Goal: Task Accomplishment & Management: Complete application form

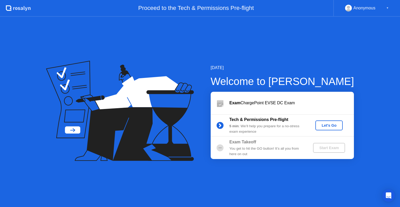
click at [329, 126] on div "Let's Go" at bounding box center [328, 125] width 23 height 4
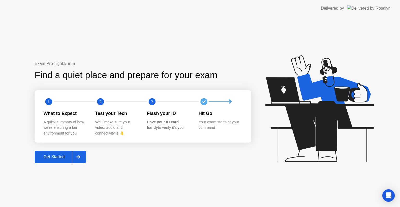
click at [51, 158] on div "Get Started" at bounding box center [54, 156] width 36 height 5
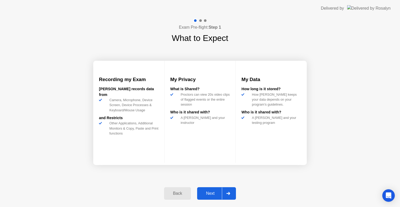
click at [208, 191] on div "Next" at bounding box center [210, 193] width 23 height 5
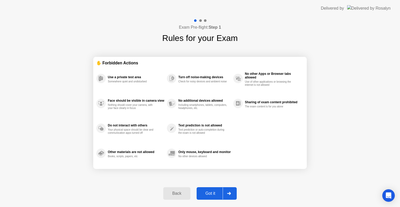
click at [208, 191] on div "Got it" at bounding box center [210, 193] width 24 height 5
select select "**********"
select select "*******"
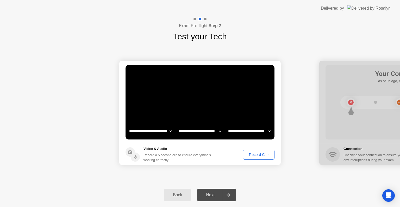
click at [254, 155] on div "Record Clip" at bounding box center [259, 154] width 28 height 4
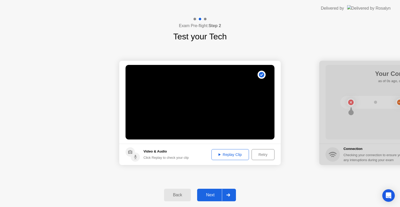
click at [205, 197] on div "Next" at bounding box center [210, 194] width 23 height 5
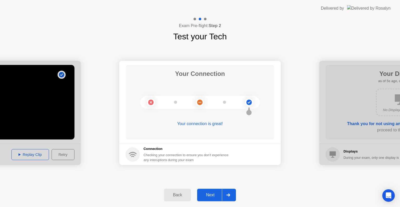
click at [205, 197] on div "Next" at bounding box center [210, 194] width 23 height 5
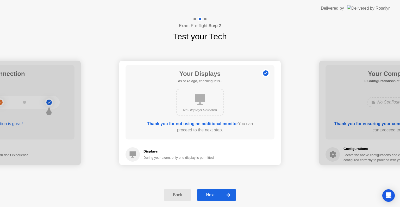
click at [215, 193] on div "Next" at bounding box center [210, 194] width 23 height 5
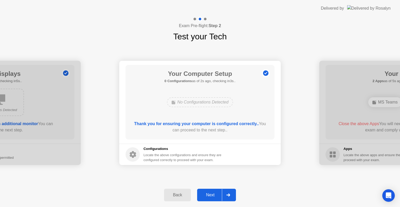
click at [215, 193] on div "Next" at bounding box center [210, 194] width 23 height 5
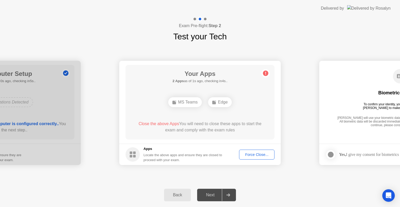
click at [254, 154] on div "Force Close..." at bounding box center [257, 154] width 32 height 4
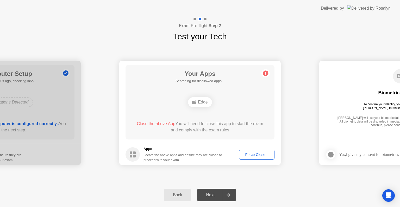
click at [253, 155] on div "Force Close..." at bounding box center [257, 154] width 32 height 4
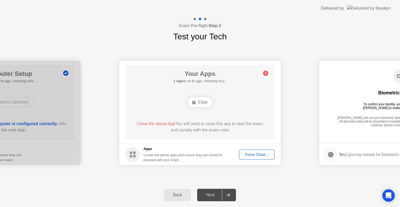
click at [217, 136] on div "Your Apps 1 App as of 4s ago, checking in1s.. Edge Close the above App You will…" at bounding box center [199, 102] width 149 height 74
click at [217, 136] on div "Your Apps Searching for disallowed apps... Edge Close the above App You will ne…" at bounding box center [199, 102] width 149 height 74
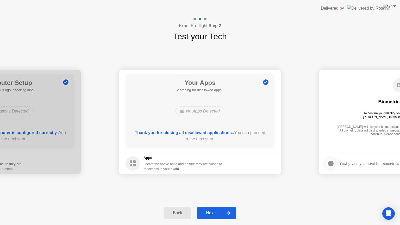
click at [212, 206] on button "Next" at bounding box center [216, 213] width 39 height 12
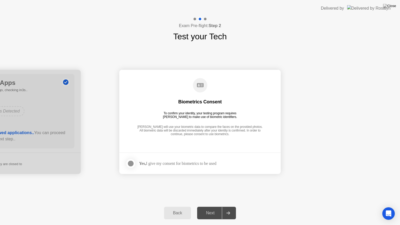
click at [128, 165] on div at bounding box center [131, 163] width 6 height 6
click at [210, 206] on div "Next" at bounding box center [210, 213] width 23 height 5
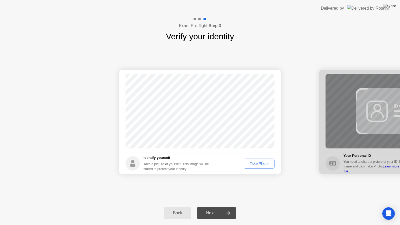
click at [252, 163] on div "Take Photo" at bounding box center [259, 163] width 27 height 4
click at [205, 206] on button "Next" at bounding box center [216, 213] width 39 height 12
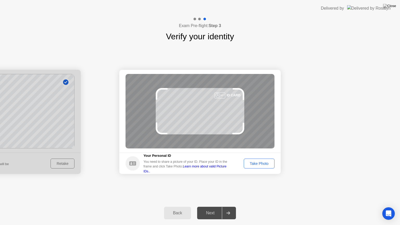
click at [261, 162] on div "Take Photo" at bounding box center [259, 163] width 27 height 4
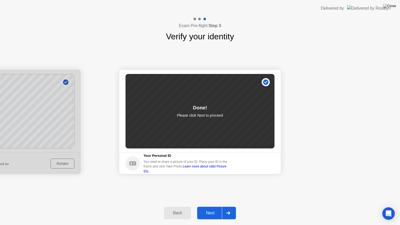
click at [209, 206] on div "Next" at bounding box center [210, 213] width 23 height 5
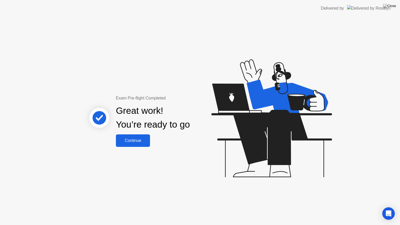
click at [141, 141] on div "Continue" at bounding box center [132, 140] width 31 height 5
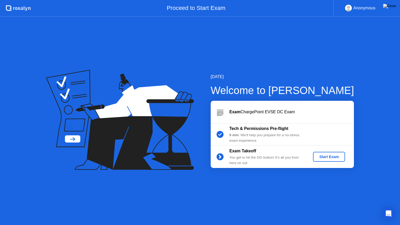
click at [329, 156] on div "Start Exam" at bounding box center [329, 157] width 28 height 4
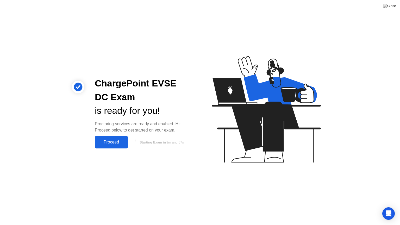
click at [122, 142] on div "Proceed" at bounding box center [111, 142] width 30 height 5
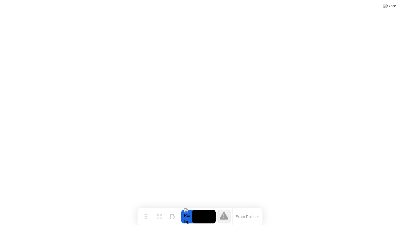
click at [258, 206] on button "Exam Rules" at bounding box center [248, 216] width 28 height 5
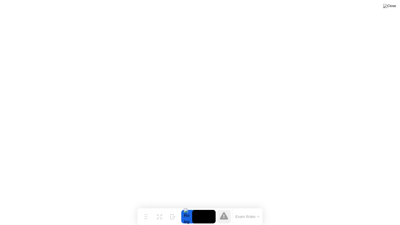
click at [246, 206] on button "Exam Rules" at bounding box center [248, 216] width 28 height 5
